Goal: Task Accomplishment & Management: Use online tool/utility

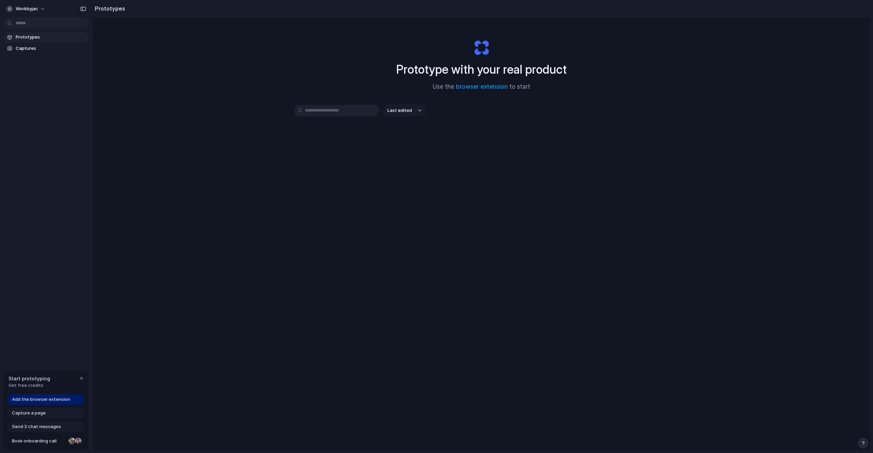
click at [36, 400] on span "Add the browser extension" at bounding box center [41, 399] width 58 height 7
click at [53, 415] on div "Capture a page" at bounding box center [45, 413] width 77 height 11
click at [40, 428] on span "Send 3 chat messages" at bounding box center [36, 426] width 49 height 7
click at [481, 87] on link "browser extension" at bounding box center [482, 86] width 52 height 7
drag, startPoint x: 319, startPoint y: 329, endPoint x: 120, endPoint y: 391, distance: 208.3
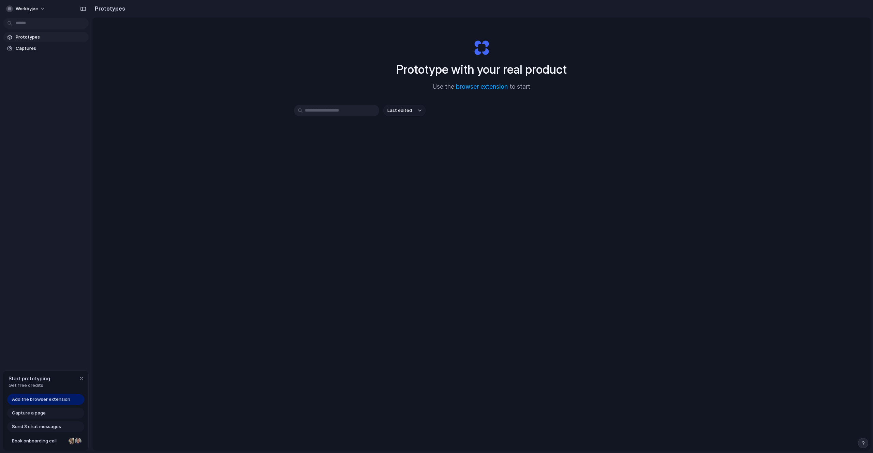
click at [315, 330] on div "Prototype with your real product Use the browser extension to start Last edited" at bounding box center [481, 251] width 778 height 469
click at [54, 399] on span "Add the browser extension" at bounding box center [41, 399] width 58 height 7
click at [80, 380] on div "button" at bounding box center [81, 378] width 5 height 5
click at [21, 45] on span "Captures" at bounding box center [51, 48] width 70 height 7
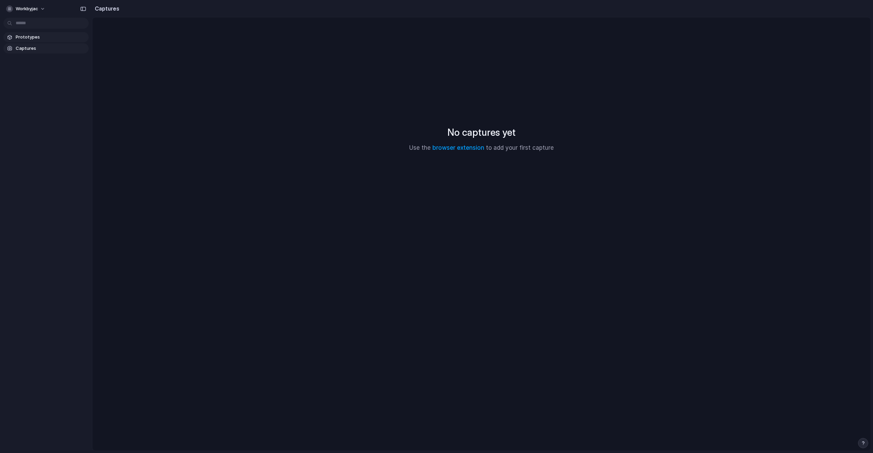
click at [52, 39] on span "Prototypes" at bounding box center [51, 37] width 70 height 7
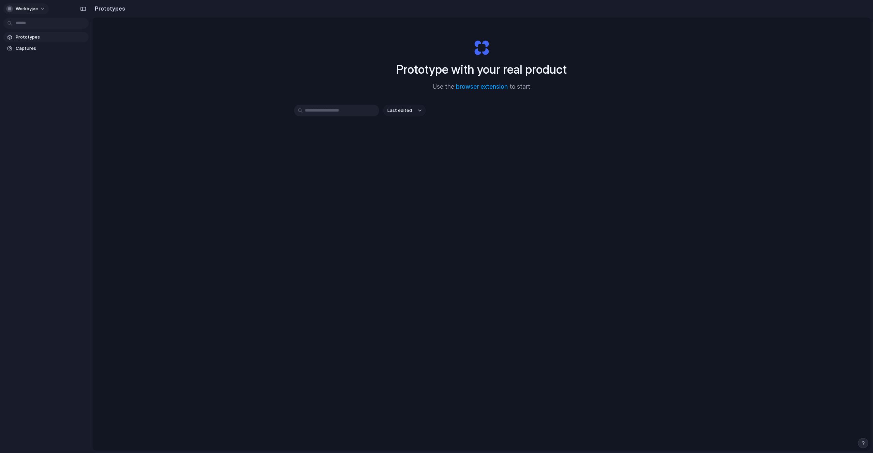
click at [35, 6] on span "workbyjac" at bounding box center [27, 8] width 23 height 7
click at [455, 263] on div "Settings Invite members Change theme Sign out" at bounding box center [436, 226] width 873 height 453
click at [31, 6] on span "workbyjac" at bounding box center [27, 8] width 23 height 7
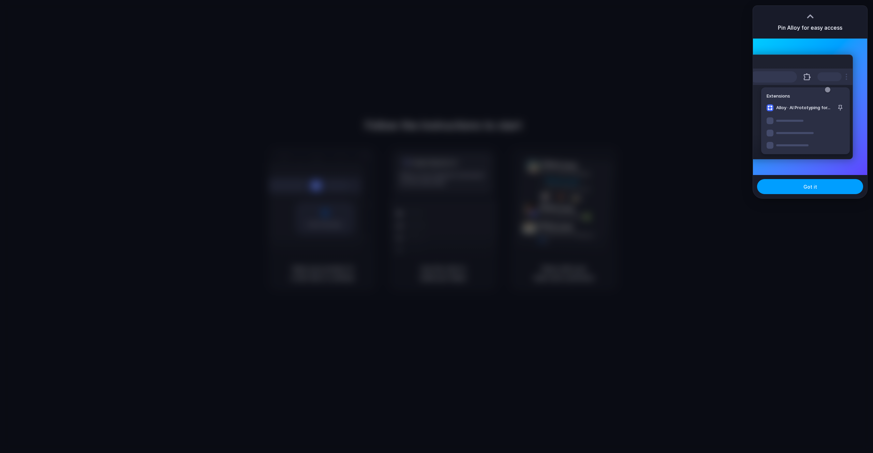
click at [813, 185] on span "Got it" at bounding box center [811, 186] width 14 height 7
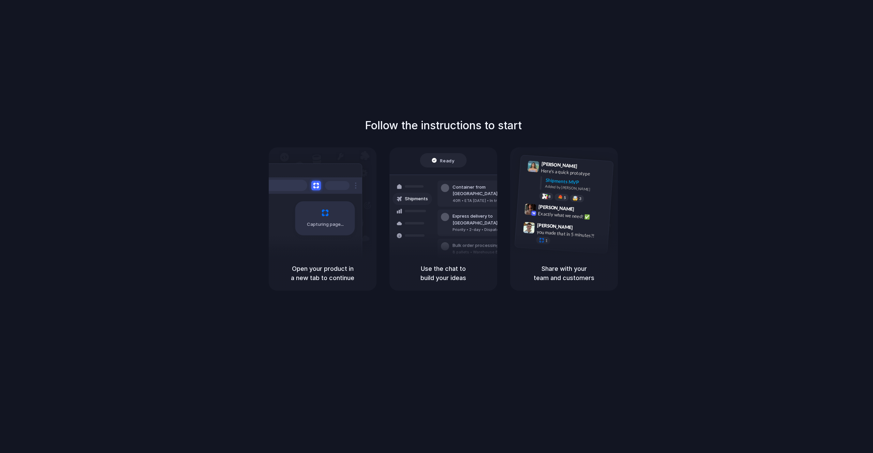
click at [344, 246] on div "Capturing page" at bounding box center [310, 215] width 103 height 105
click at [338, 287] on div "Open your product in a new tab to continue" at bounding box center [323, 273] width 108 height 35
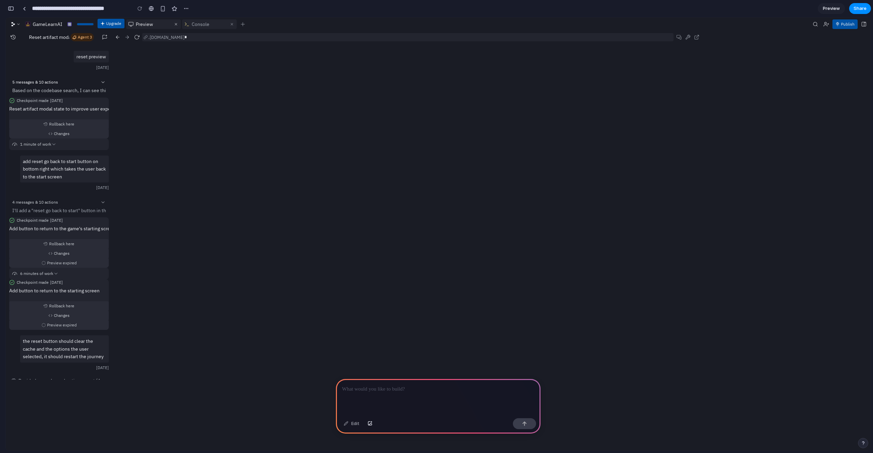
click at [99, 83] on div "5 messages & 10 actions" at bounding box center [58, 82] width 93 height 6
click at [227, 148] on div at bounding box center [407, 204] width 590 height 347
